Goal: Obtain resource: Download file/media

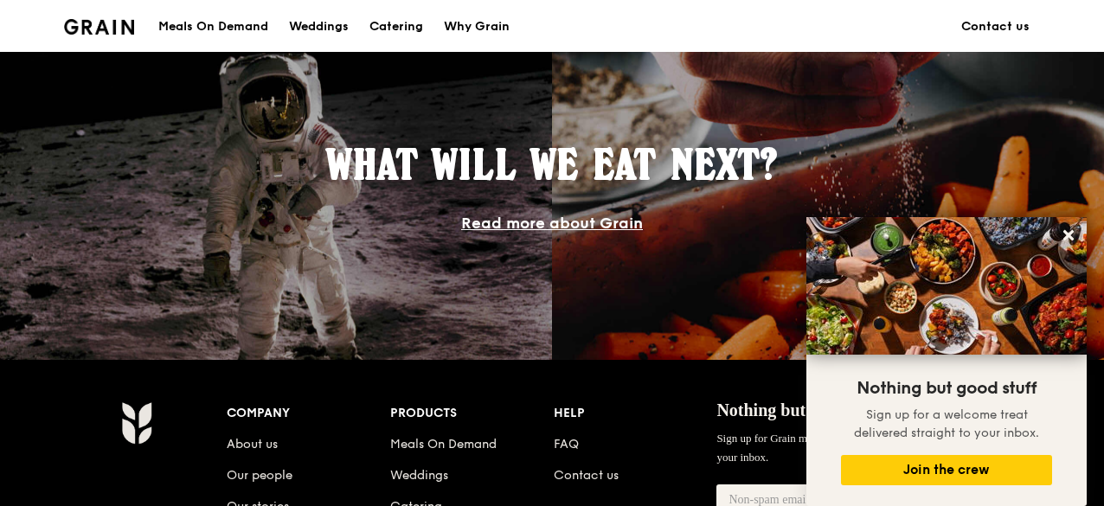
scroll to position [1486, 0]
click at [1068, 238] on icon at bounding box center [1068, 235] width 10 height 10
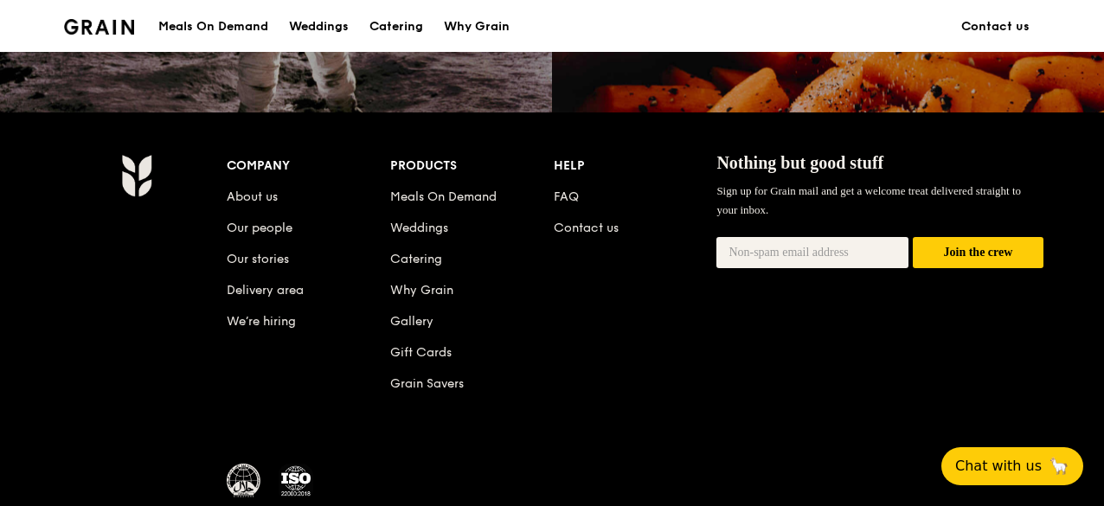
scroll to position [1733, 0]
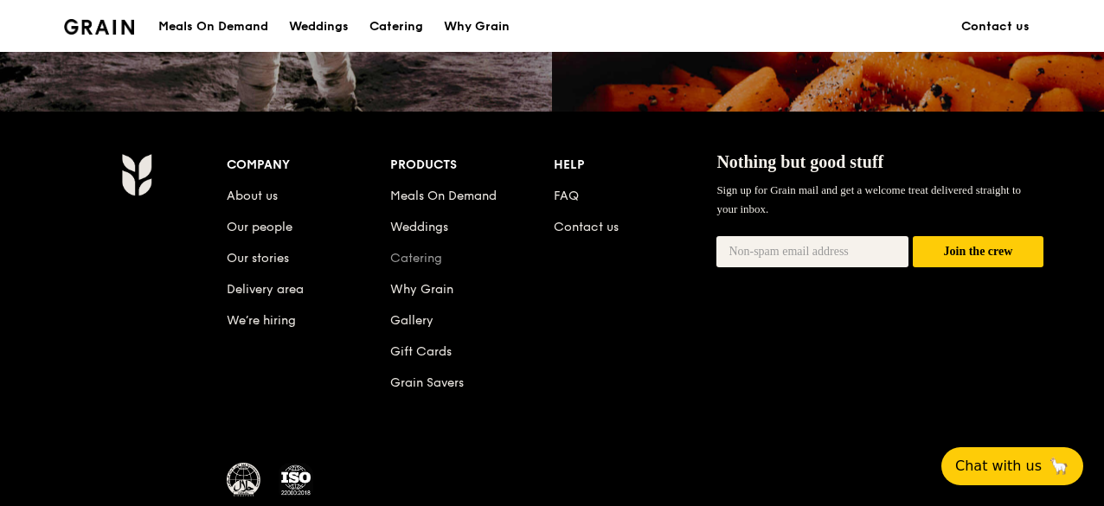
click at [434, 262] on link "Catering" at bounding box center [416, 258] width 52 height 15
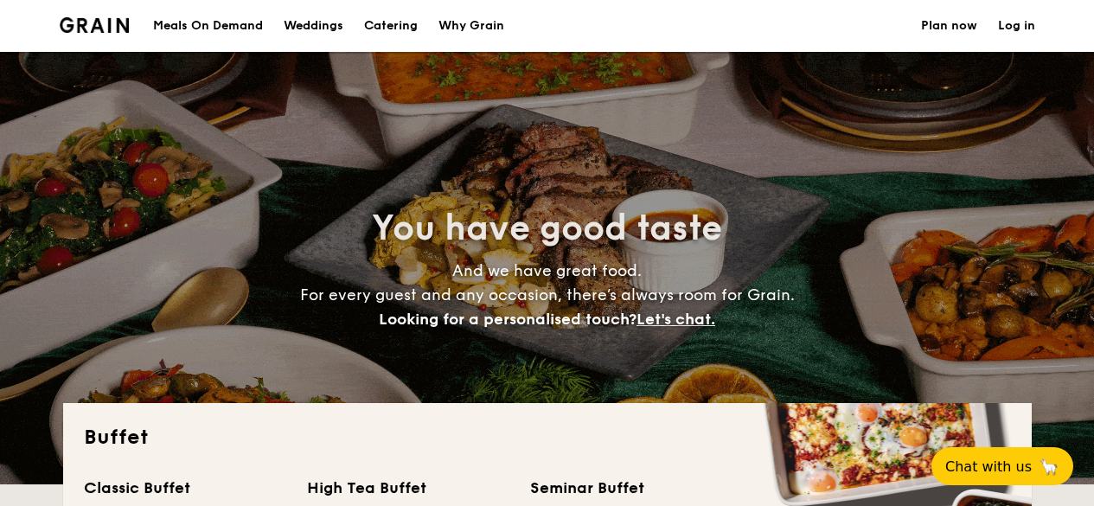
select select
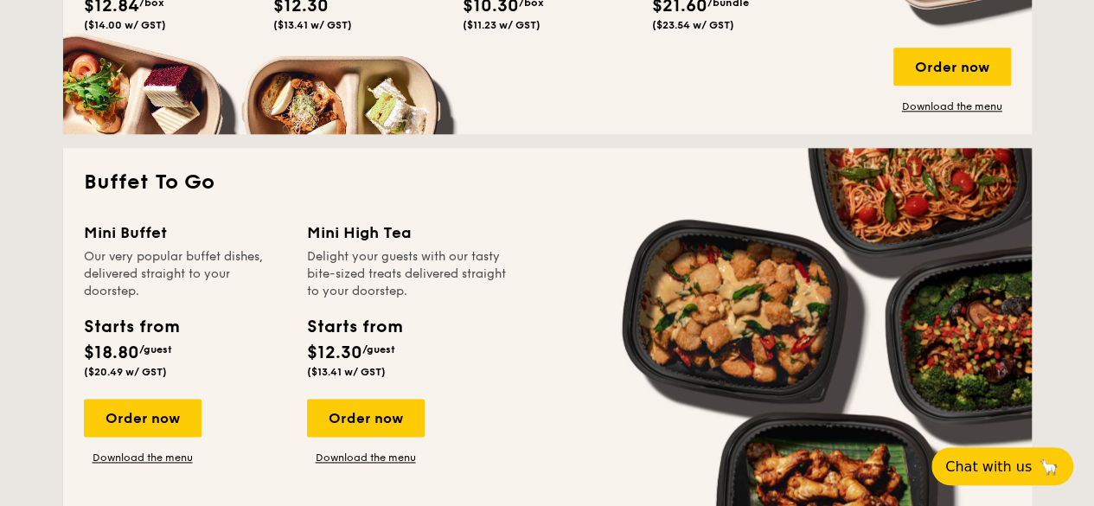
scroll to position [1031, 0]
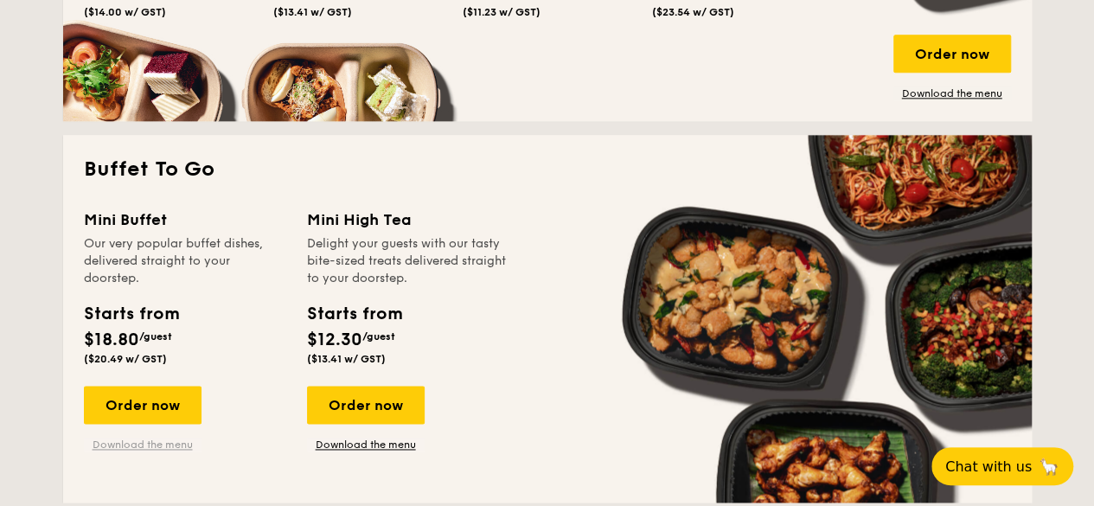
click at [109, 450] on link "Download the menu" at bounding box center [143, 445] width 118 height 14
